Goal: Task Accomplishment & Management: Use online tool/utility

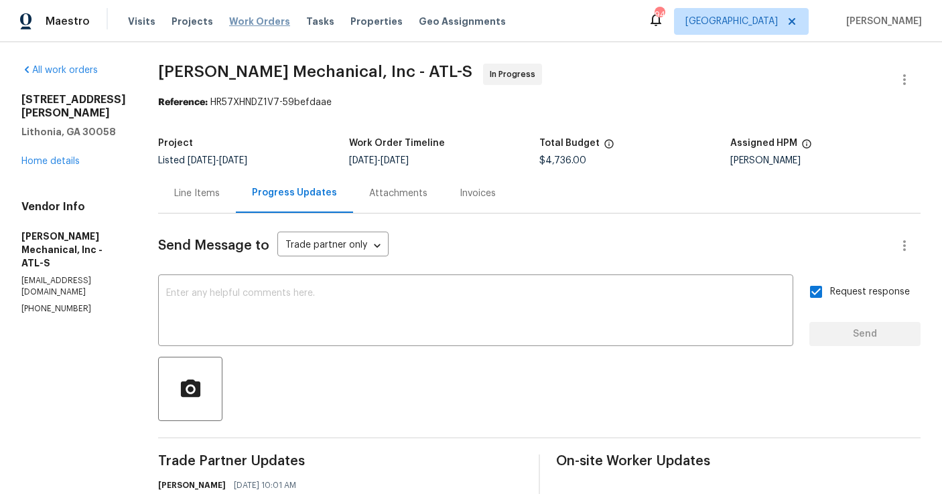
click at [267, 26] on span "Work Orders" at bounding box center [259, 21] width 61 height 13
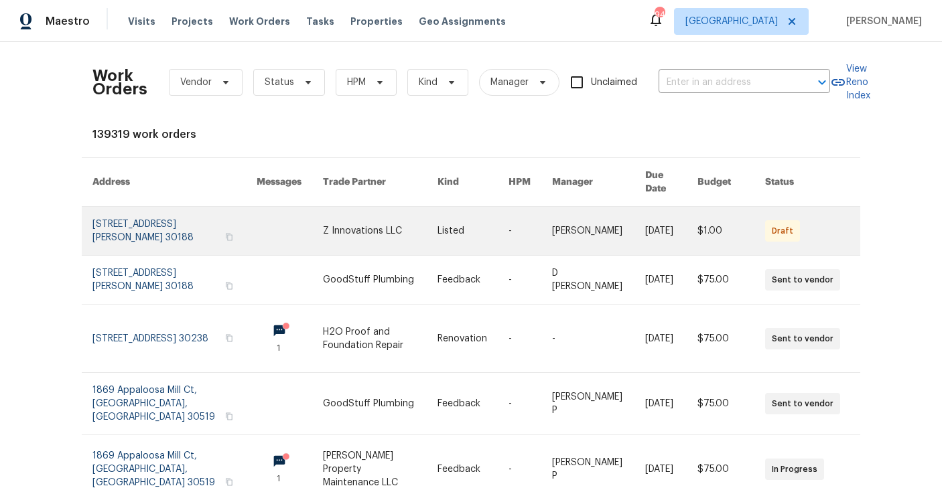
click at [156, 232] on link at bounding box center [174, 231] width 164 height 48
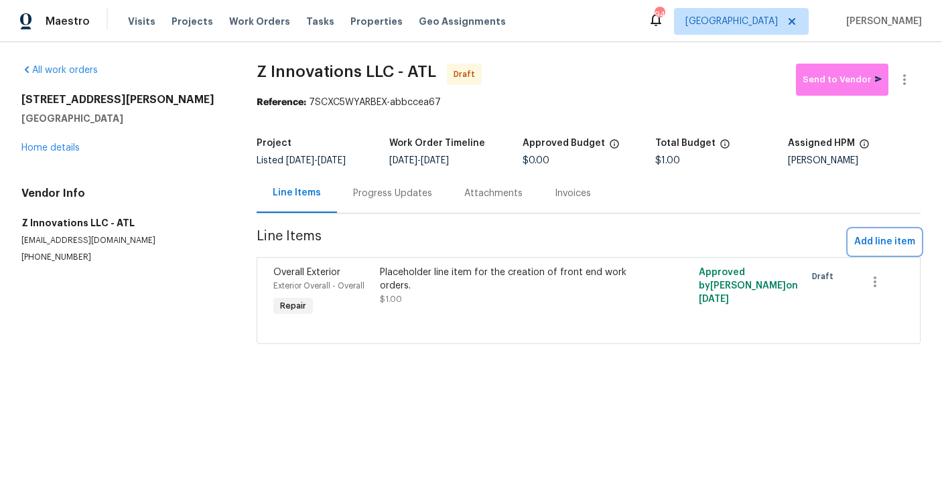
click at [873, 236] on span "Add line item" at bounding box center [884, 242] width 61 height 17
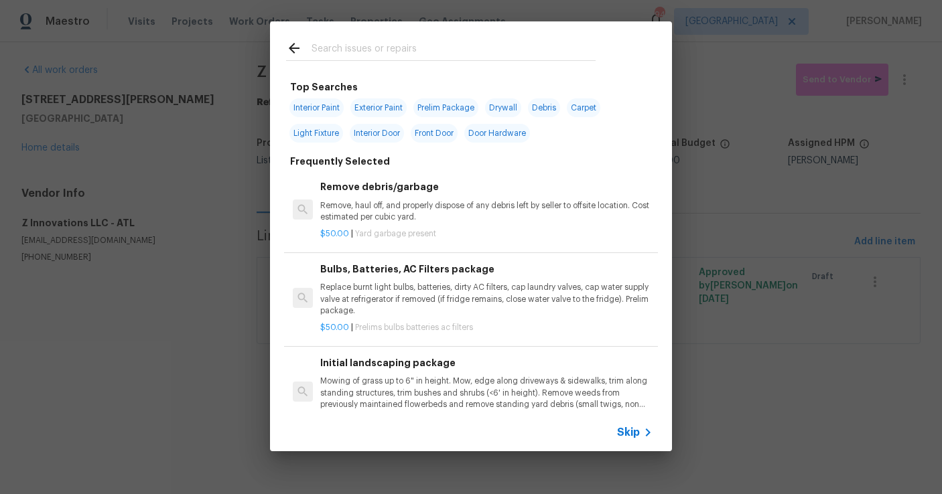
click at [319, 135] on span "Light Fixture" at bounding box center [316, 133] width 54 height 19
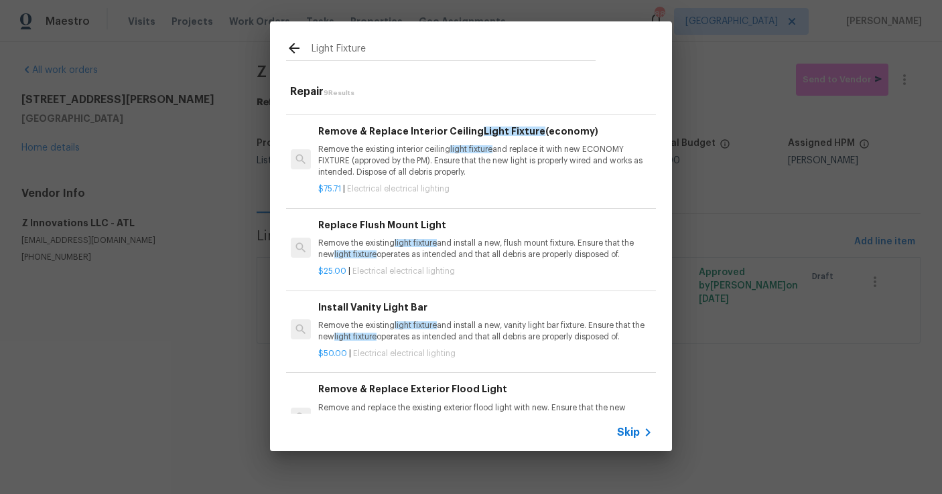
scroll to position [258, 2]
click at [390, 48] on input "Light Fixture" at bounding box center [453, 50] width 284 height 20
type input "L"
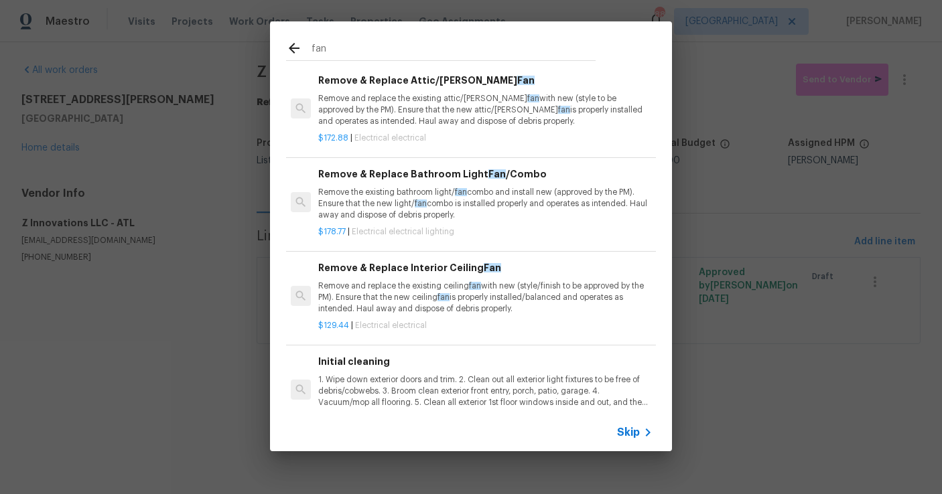
scroll to position [93, 2]
drag, startPoint x: 351, startPoint y: 54, endPoint x: 297, endPoint y: 50, distance: 54.4
click at [297, 50] on div "fan" at bounding box center [440, 50] width 309 height 20
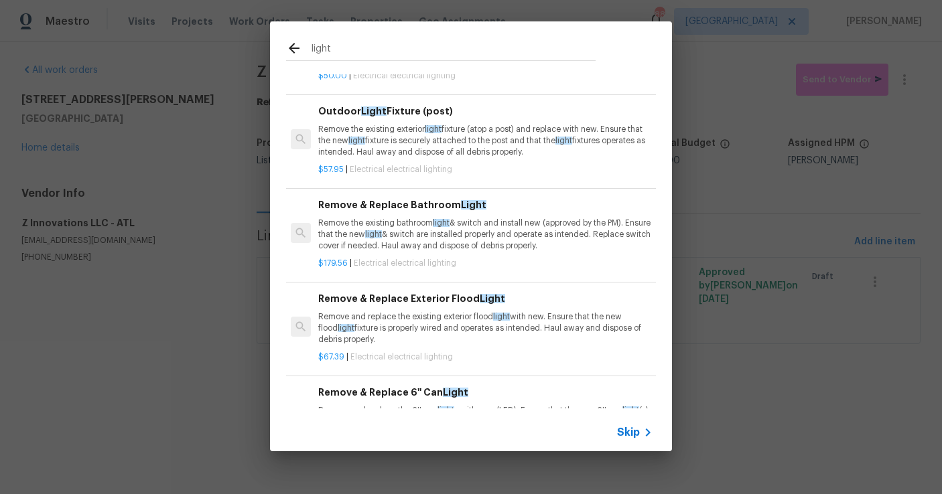
scroll to position [219, 2]
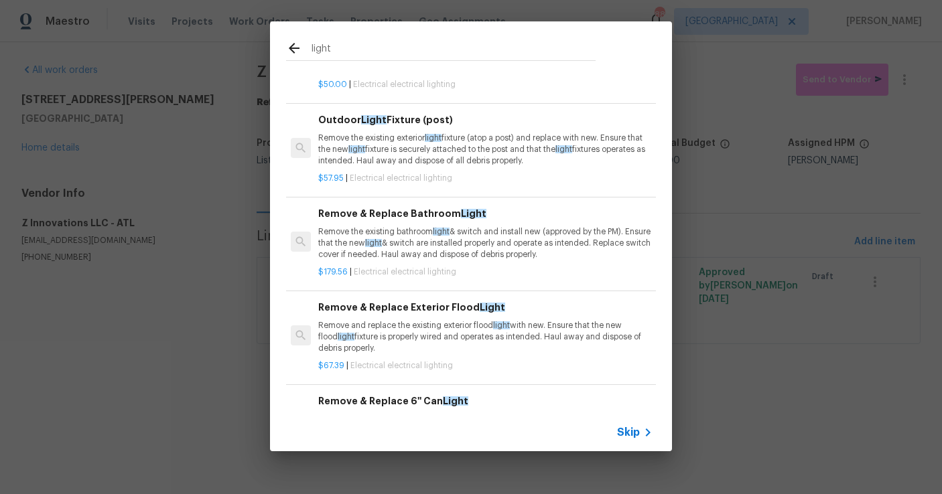
type input "light"
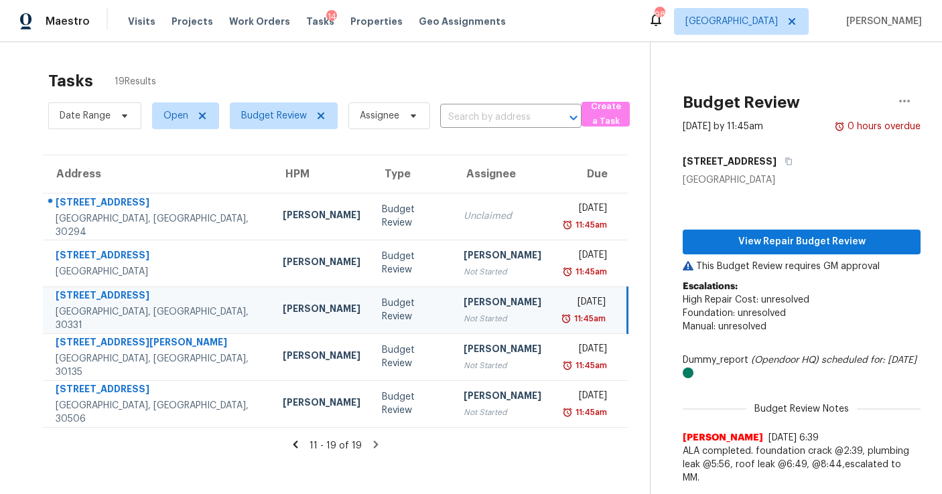
scroll to position [42, 0]
